Goal: Entertainment & Leisure: Consume media (video, audio)

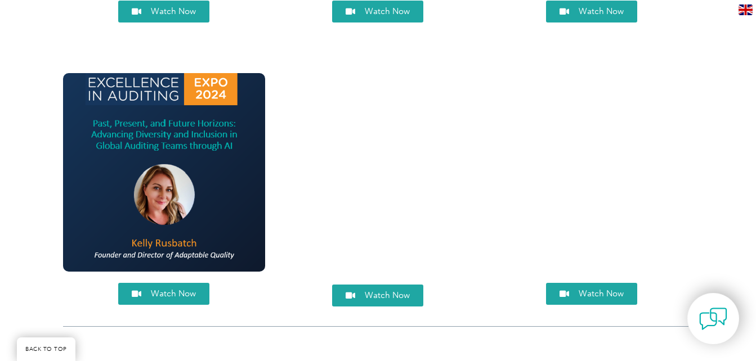
scroll to position [1131, 0]
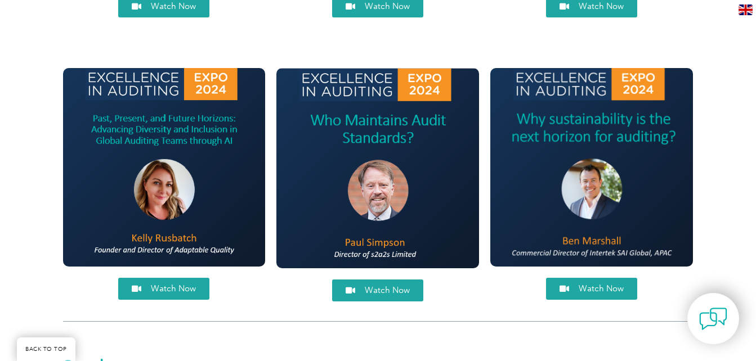
click at [362, 295] on link "Watch Now" at bounding box center [377, 291] width 91 height 22
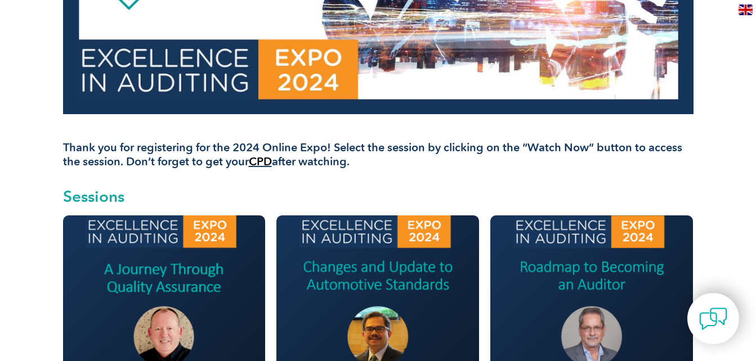
scroll to position [0, 0]
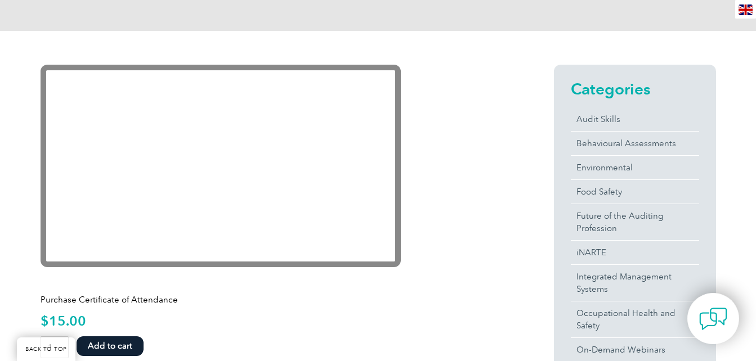
scroll to position [234, 0]
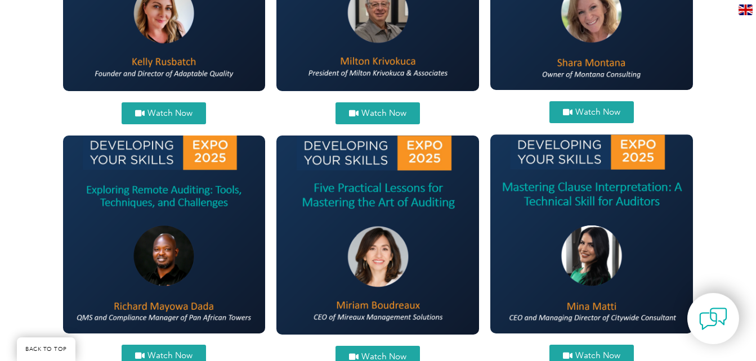
scroll to position [578, 0]
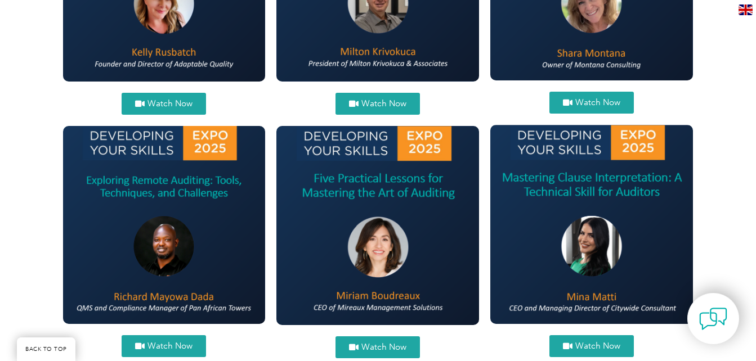
click at [142, 346] on icon at bounding box center [140, 346] width 10 height 8
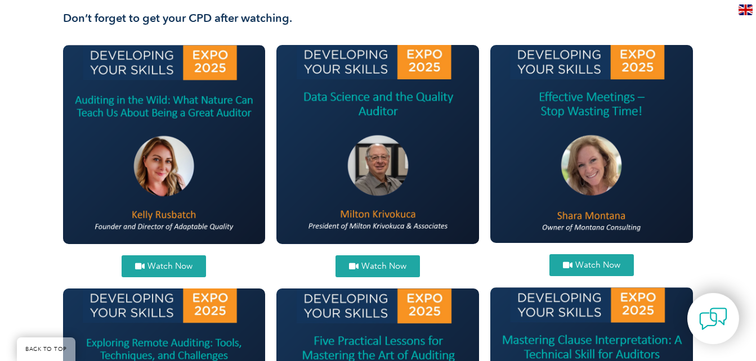
scroll to position [434, 0]
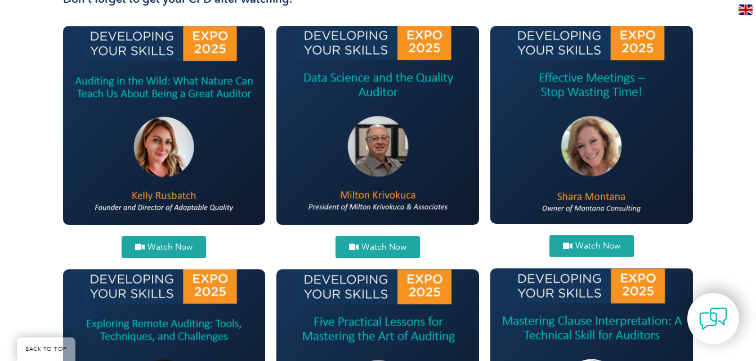
click at [361, 249] on span "Watch Now" at bounding box center [377, 247] width 57 height 8
click at [598, 251] on link "Watch Now" at bounding box center [591, 246] width 84 height 22
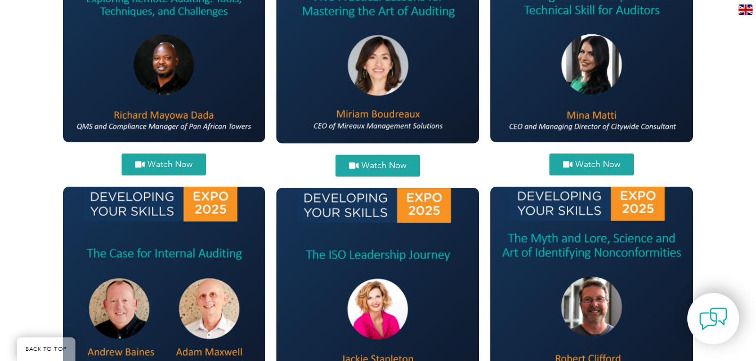
scroll to position [783, 0]
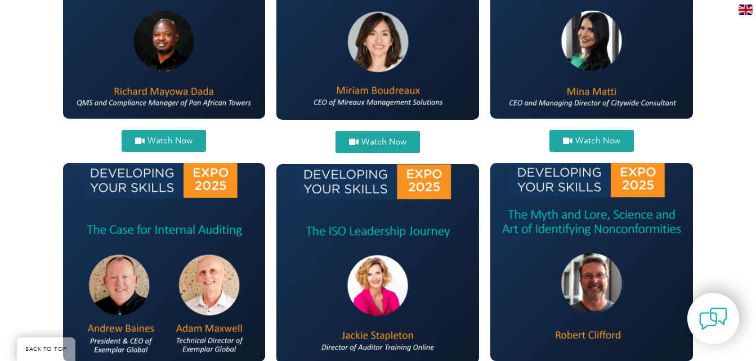
click at [365, 138] on span "Watch Now" at bounding box center [383, 142] width 45 height 8
click at [586, 140] on span "Watch Now" at bounding box center [597, 141] width 45 height 8
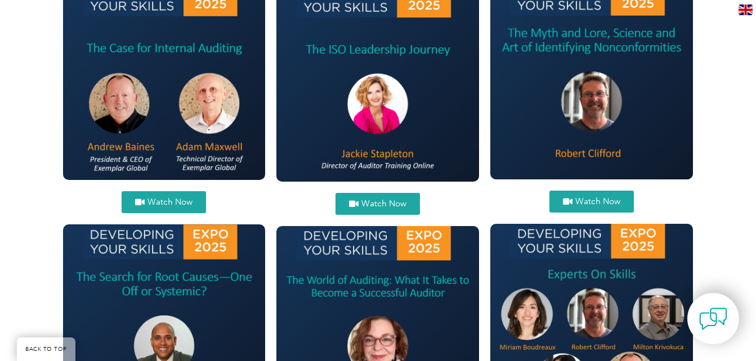
scroll to position [936, 0]
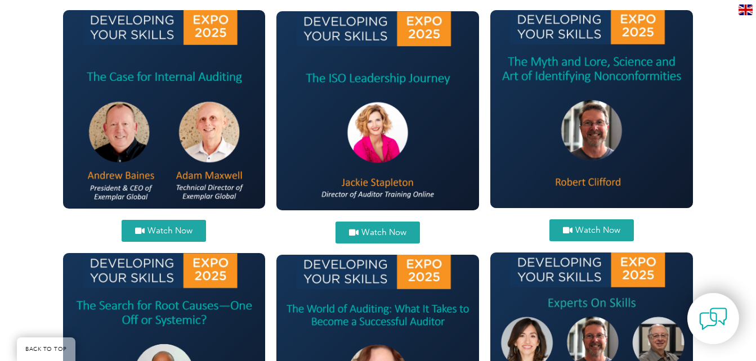
click at [174, 225] on link "Watch Now" at bounding box center [164, 231] width 84 height 22
click at [373, 226] on link "Watch Now" at bounding box center [377, 233] width 84 height 22
click at [576, 228] on span "Watch Now" at bounding box center [597, 230] width 45 height 8
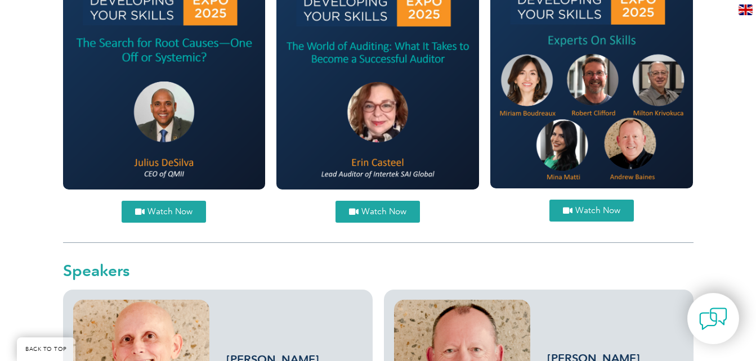
scroll to position [1209, 0]
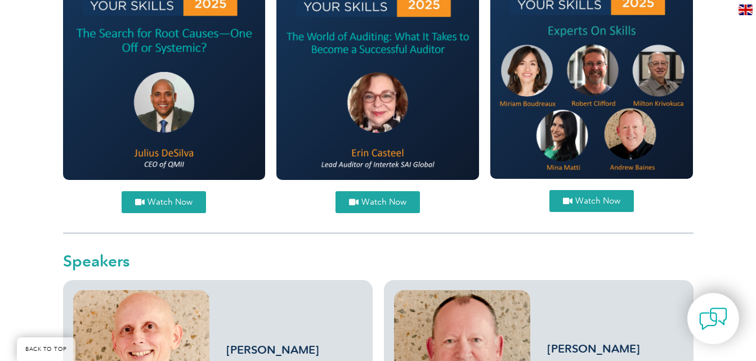
click at [155, 198] on span "Watch Now" at bounding box center [169, 202] width 45 height 8
click at [385, 200] on span "Watch Now" at bounding box center [383, 202] width 45 height 8
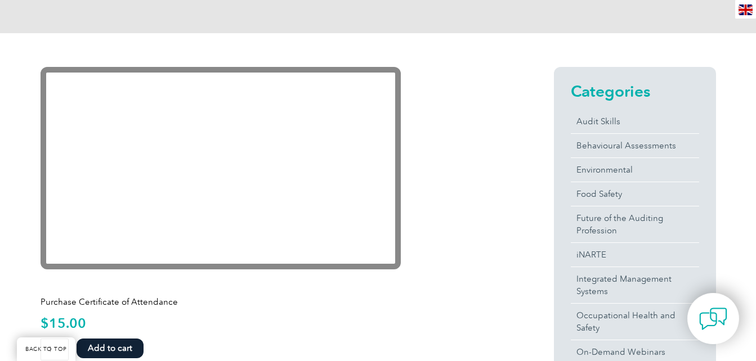
scroll to position [238, 0]
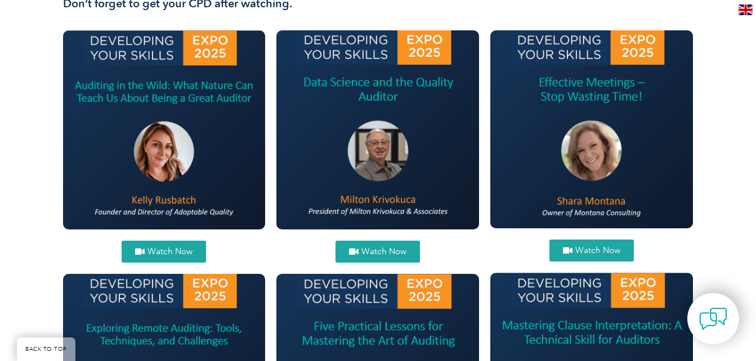
scroll to position [463, 0]
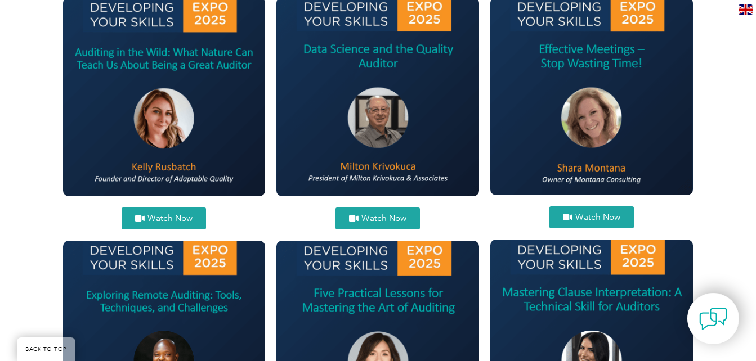
click at [165, 215] on span "Watch Now" at bounding box center [169, 218] width 45 height 8
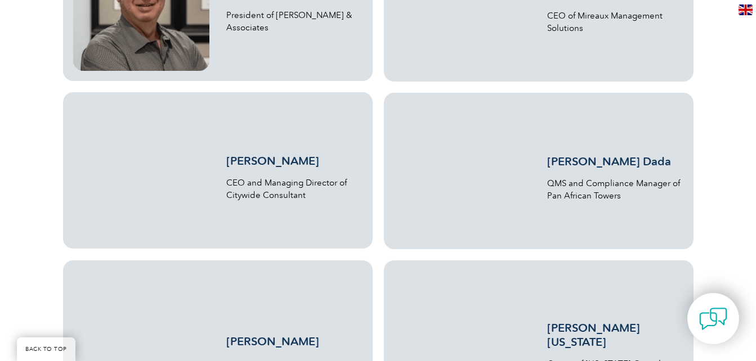
scroll to position [2078, 0]
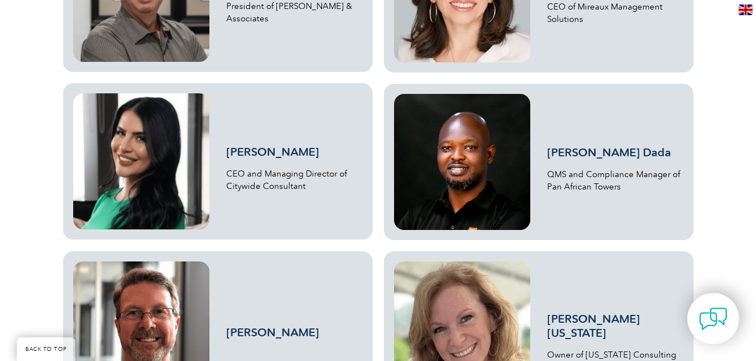
click at [594, 151] on link "Richard Mayowa Dada" at bounding box center [609, 153] width 124 height 14
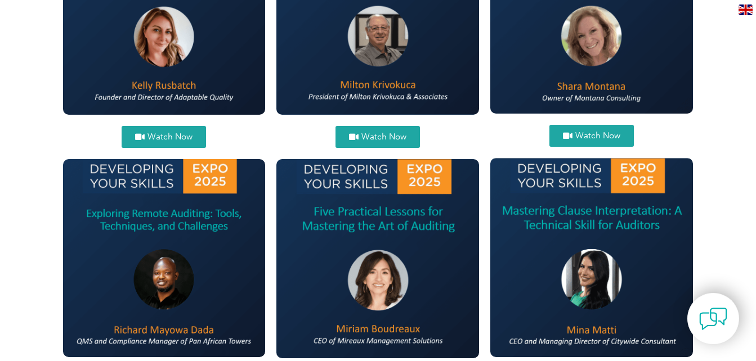
scroll to position [0, 0]
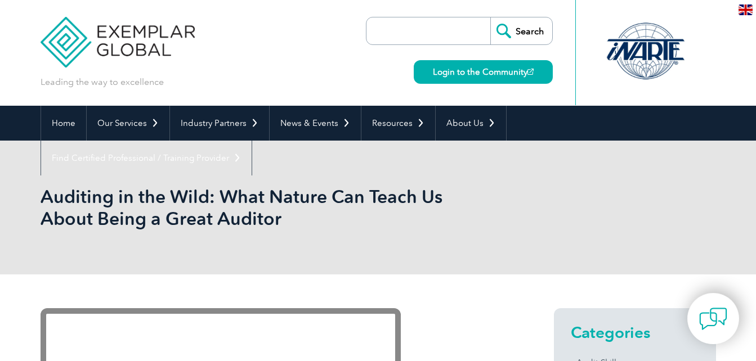
scroll to position [272, 0]
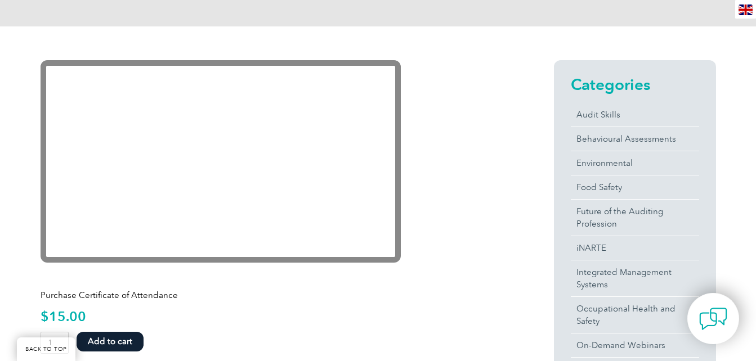
scroll to position [219, 0]
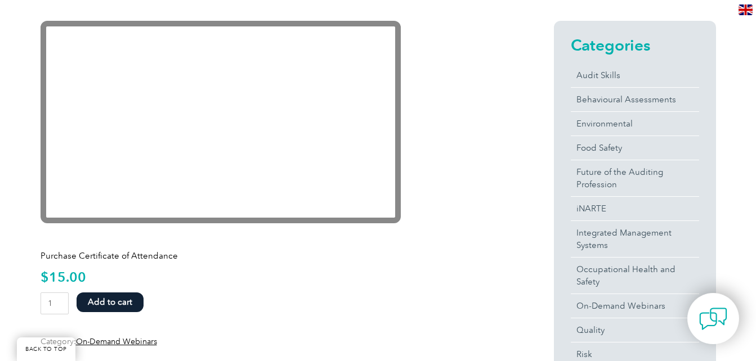
scroll to position [269, 0]
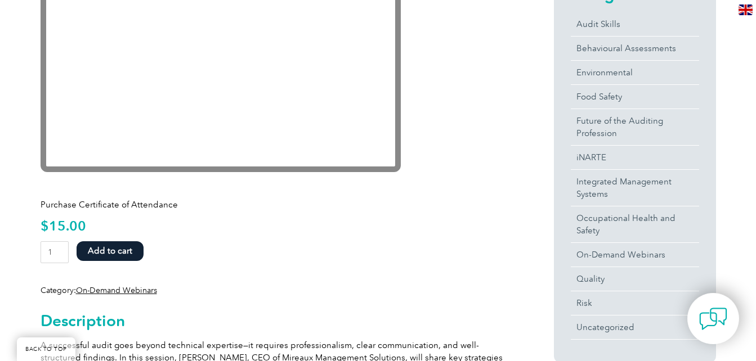
scroll to position [308, 0]
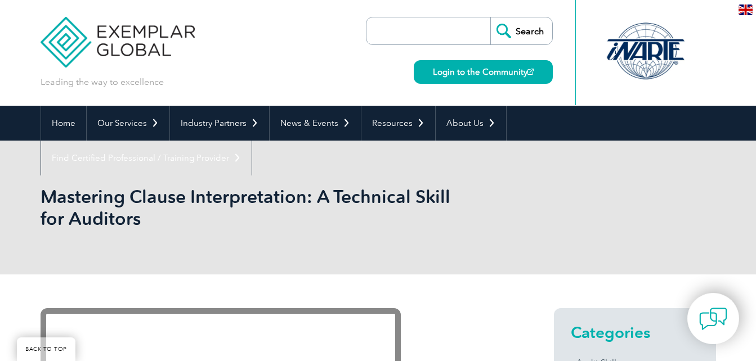
scroll to position [223, 0]
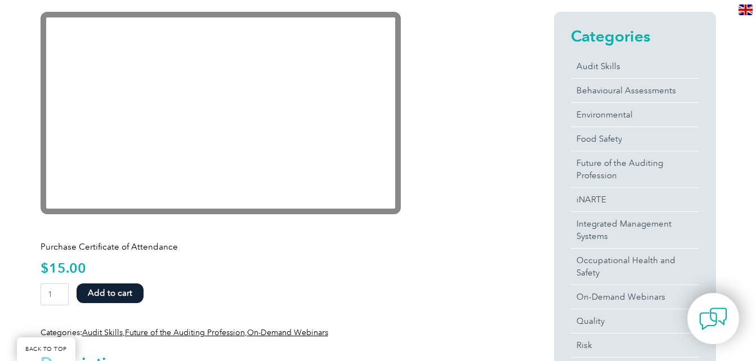
scroll to position [281, 0]
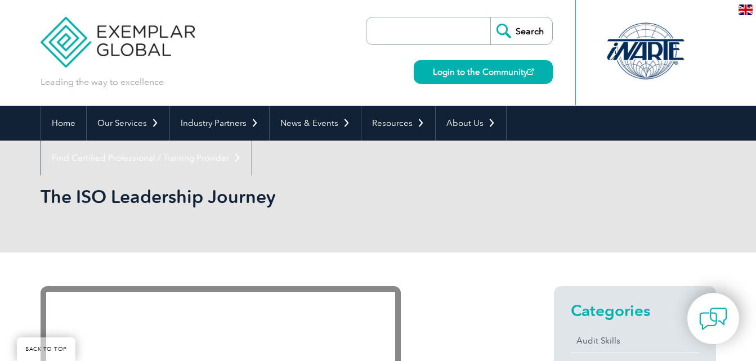
scroll to position [262, 0]
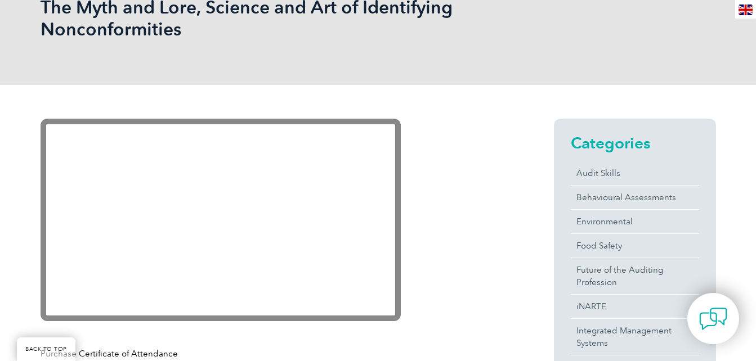
scroll to position [286, 0]
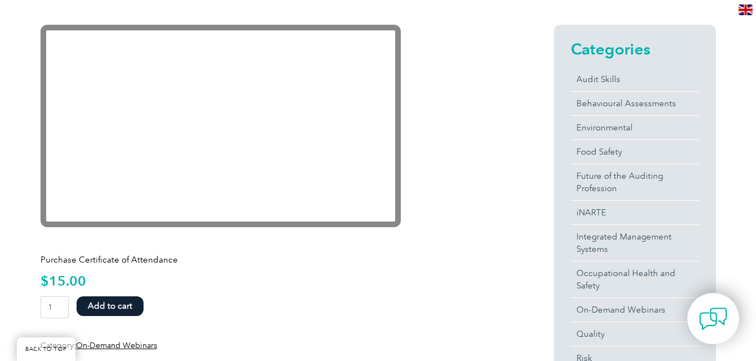
scroll to position [285, 0]
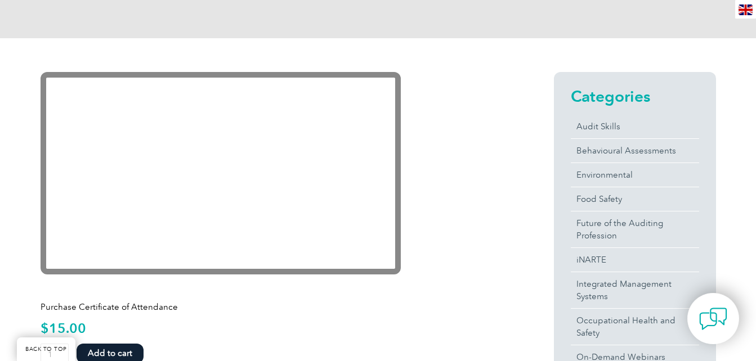
scroll to position [243, 0]
